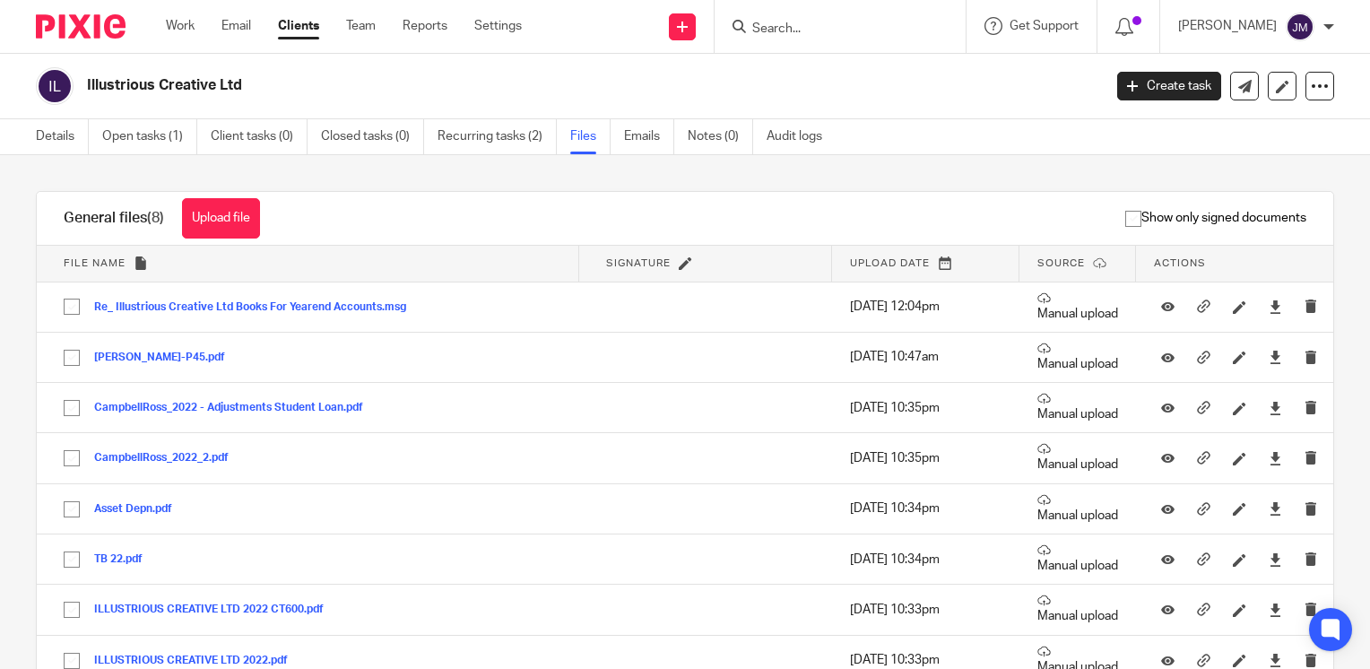
click at [848, 42] on div at bounding box center [840, 26] width 251 height 53
click at [847, 25] on input "Search" at bounding box center [831, 30] width 161 height 16
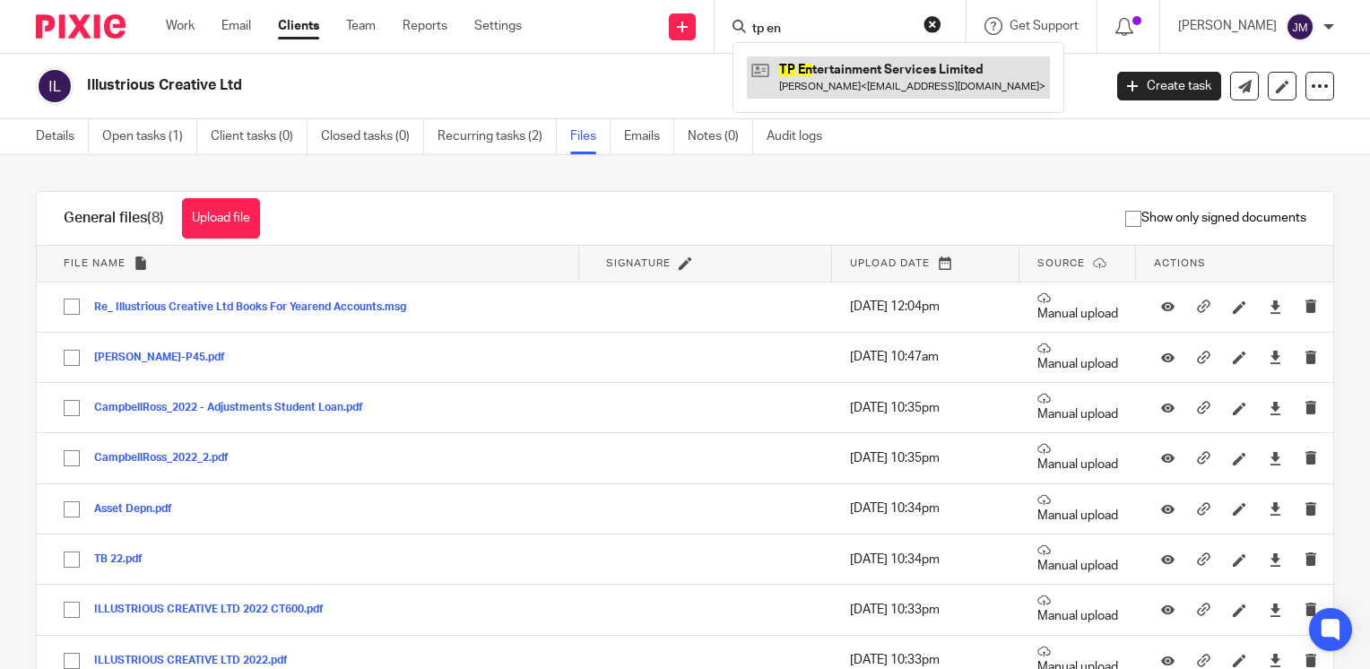
type input "tp en"
click at [897, 60] on link at bounding box center [898, 77] width 303 height 41
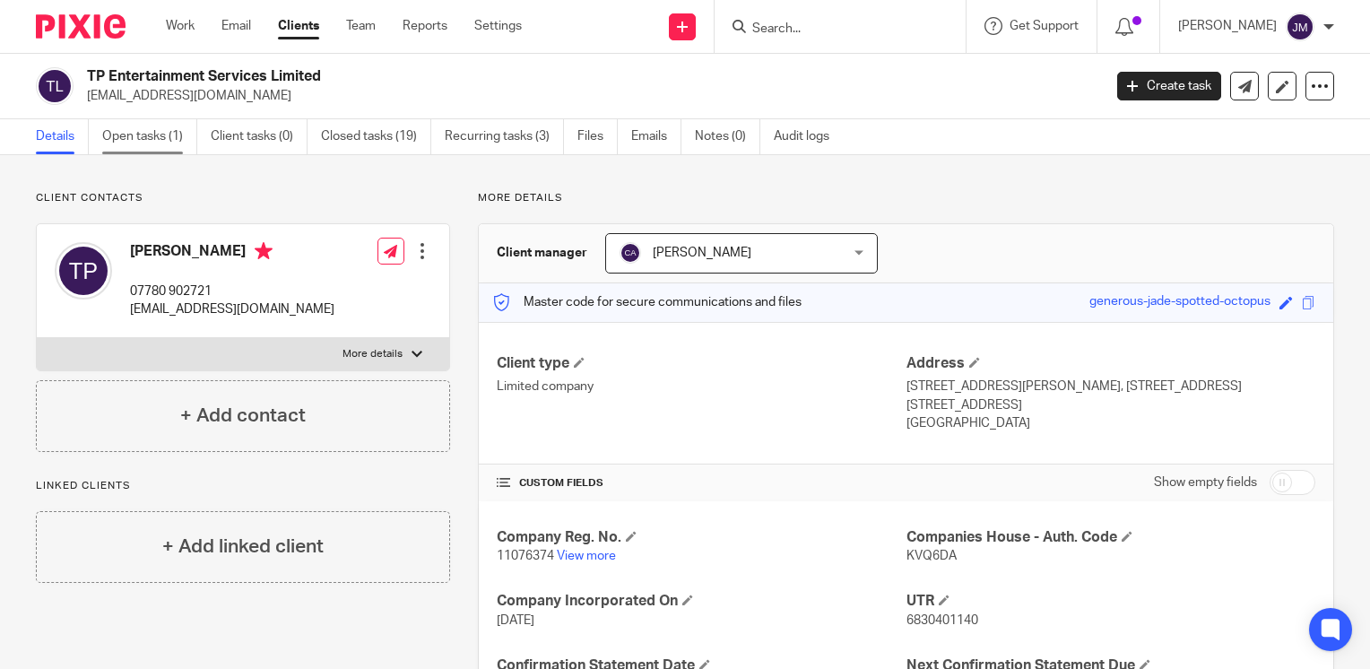
click at [125, 141] on link "Open tasks (1)" at bounding box center [149, 136] width 95 height 35
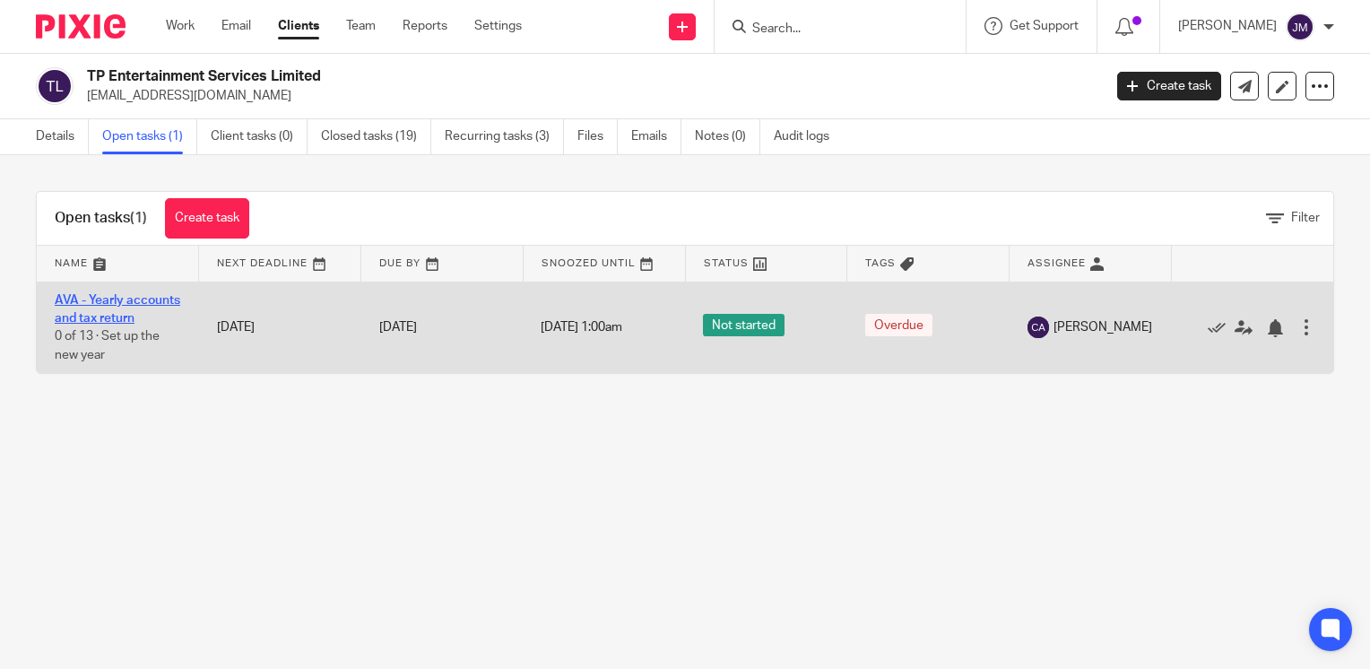
click at [119, 319] on link "AVA - Yearly accounts and tax return" at bounding box center [118, 309] width 126 height 30
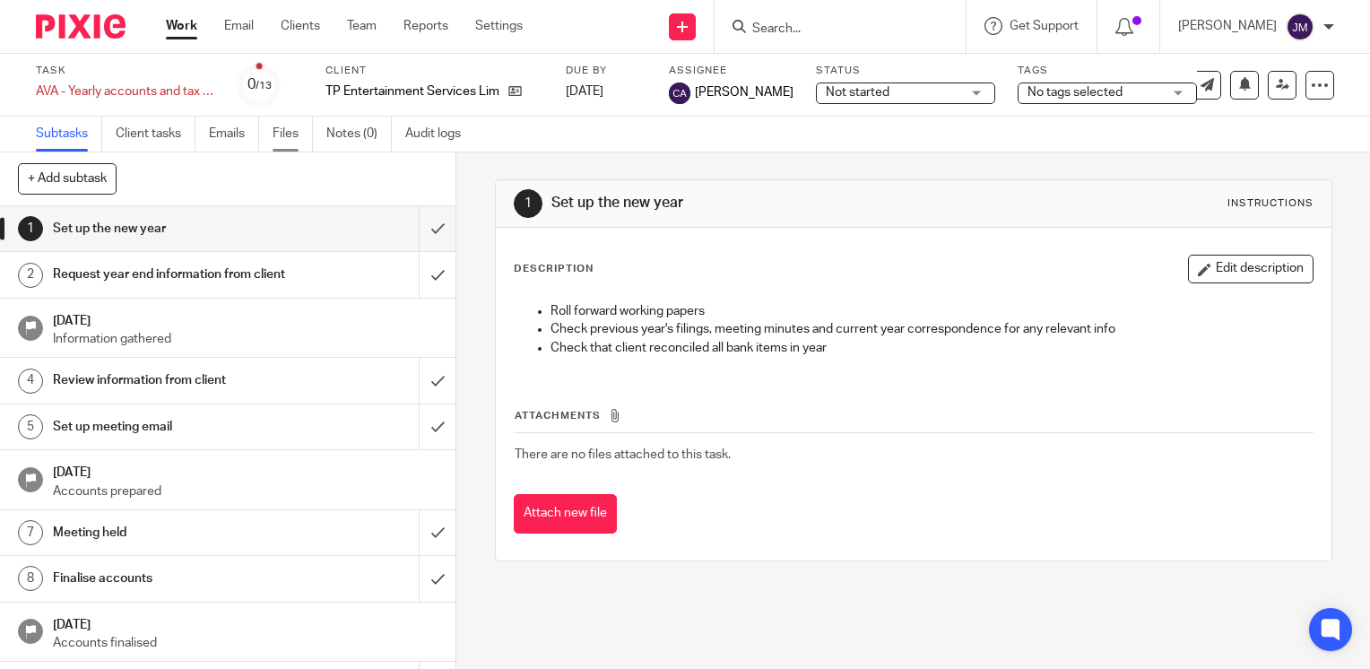
click at [299, 129] on link "Files" at bounding box center [293, 134] width 40 height 35
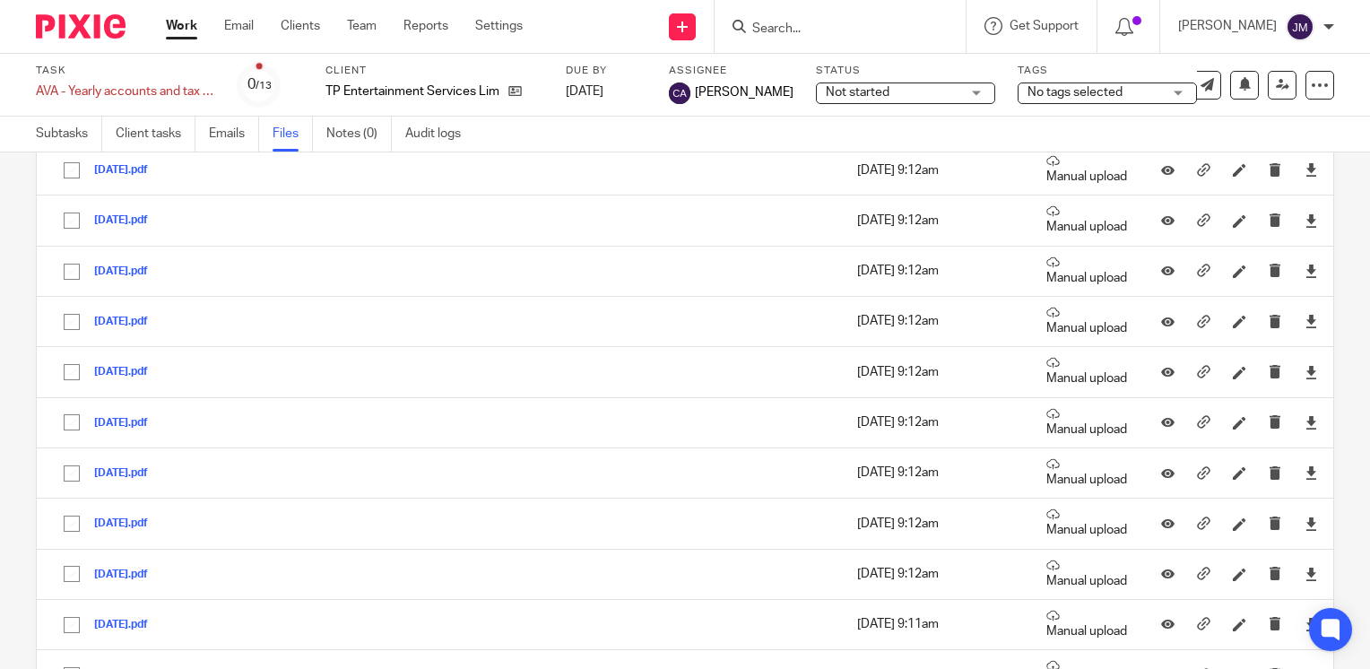
scroll to position [718, 0]
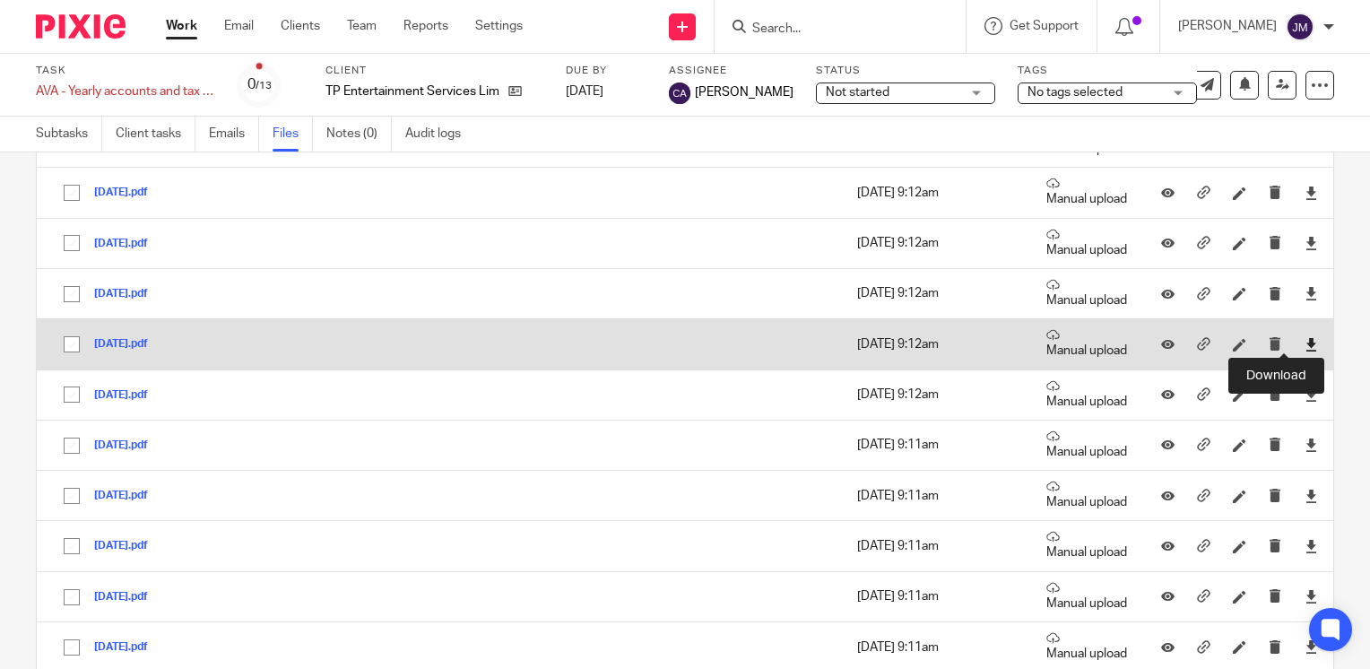
click at [1305, 341] on icon at bounding box center [1311, 344] width 13 height 13
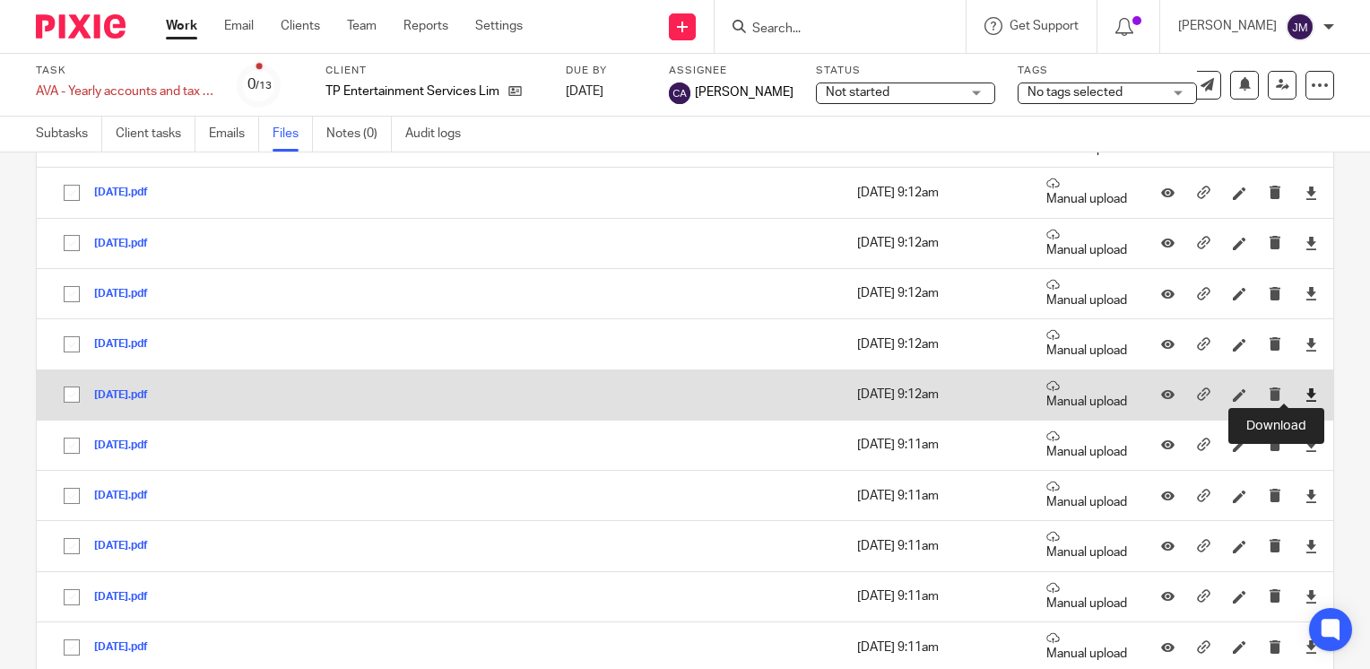
click at [1305, 391] on icon at bounding box center [1311, 394] width 13 height 13
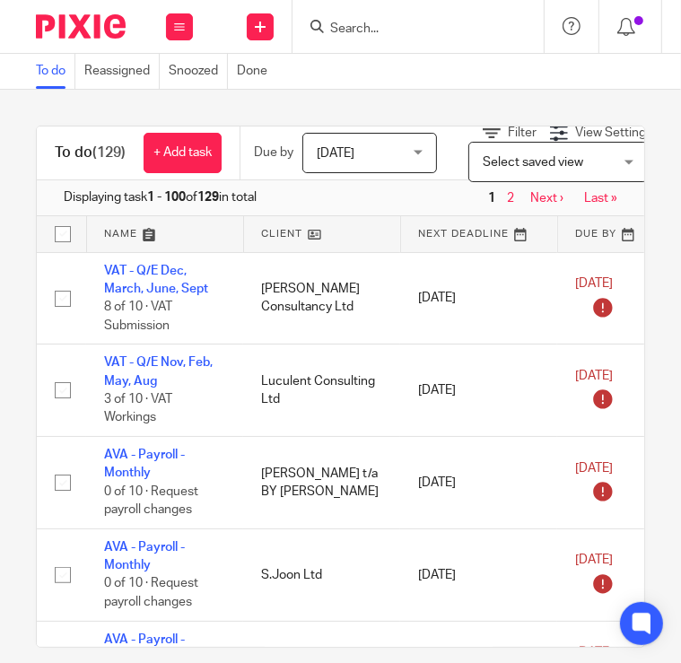
click at [341, 22] on input "Search" at bounding box center [408, 30] width 161 height 16
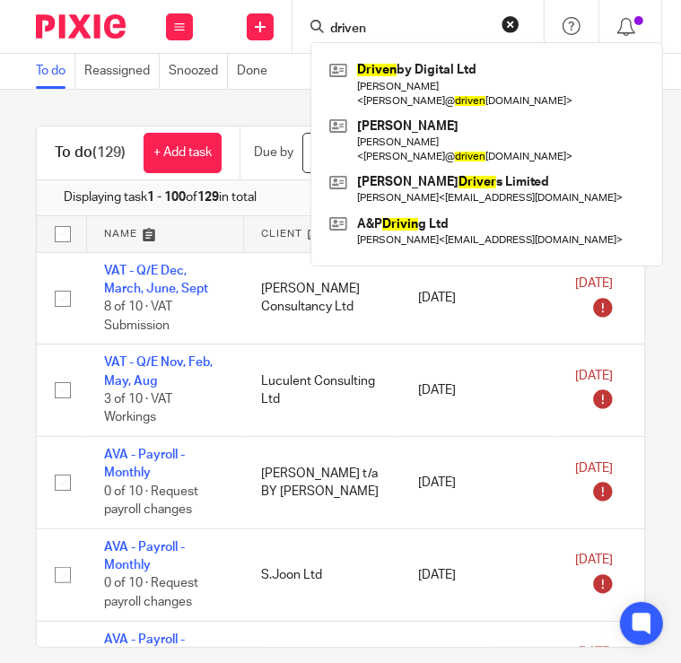
type input "driven"
click at [370, 54] on div "Driven by Digital Ltd [PERSON_NAME] < [PERSON_NAME]@ driven [DOMAIN_NAME] > [PE…" at bounding box center [486, 154] width 352 height 224
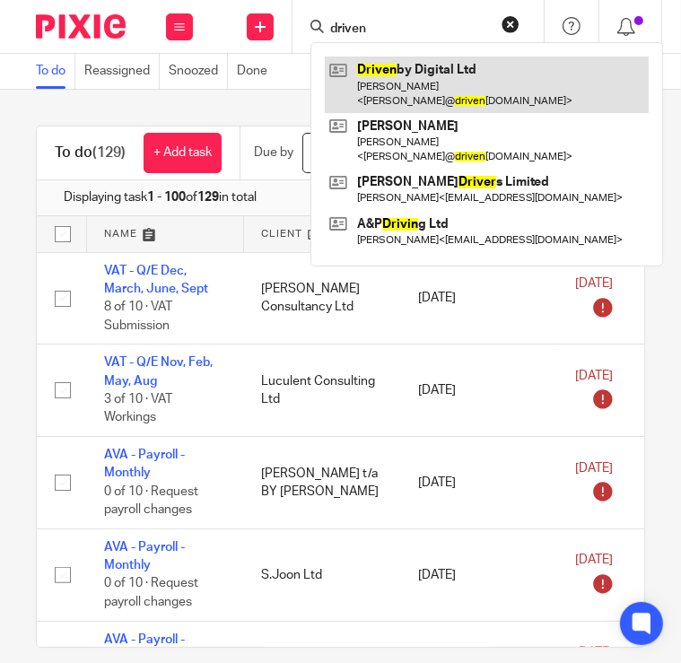
click at [386, 57] on link at bounding box center [487, 85] width 324 height 56
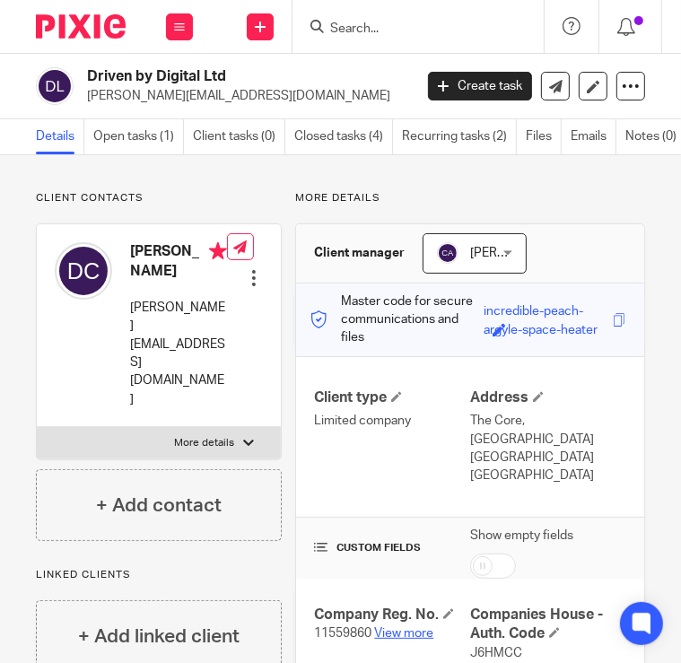
click at [420, 635] on link "View more" at bounding box center [403, 633] width 59 height 13
